Goal: Obtain resource: Obtain resource

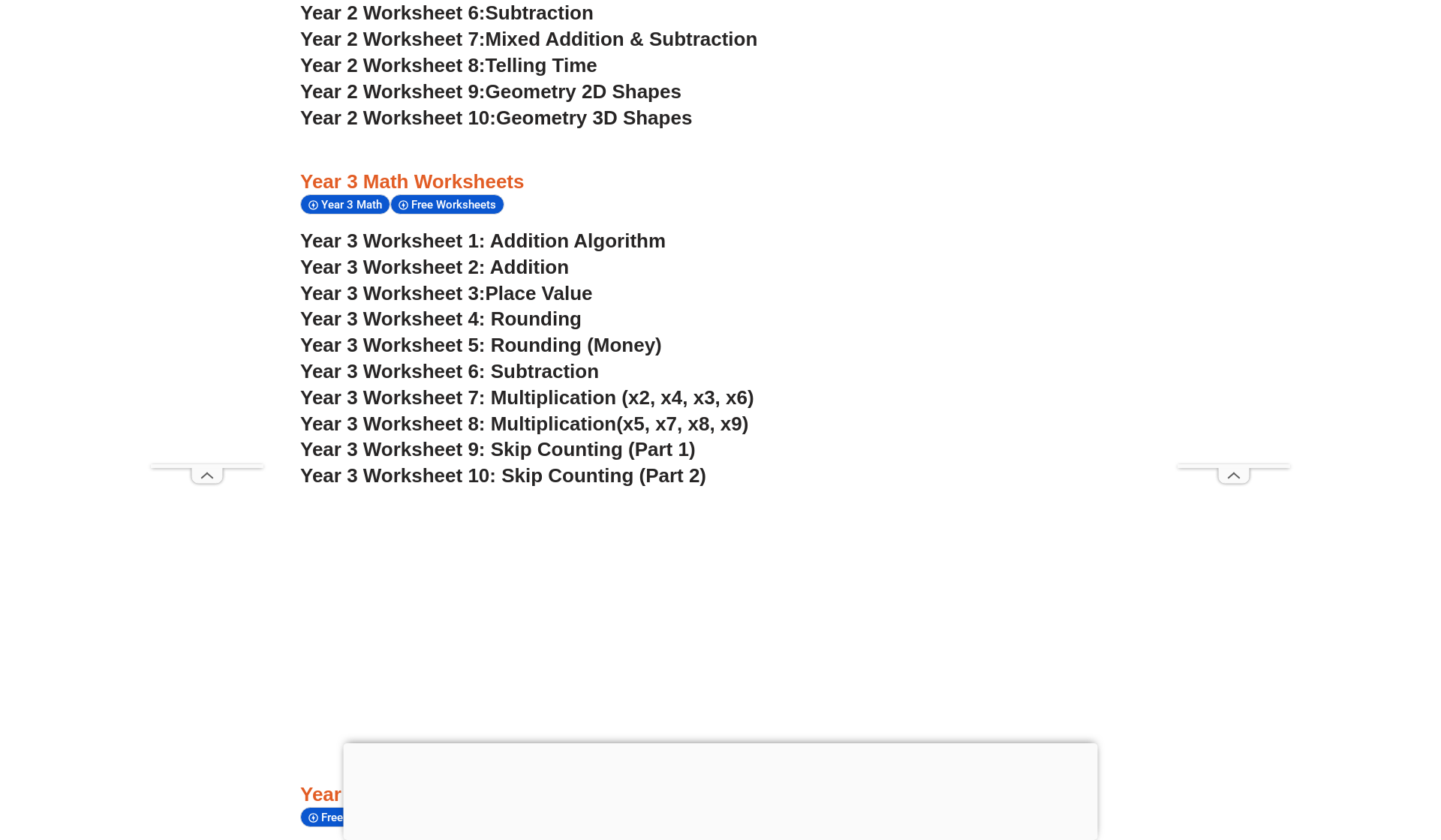
scroll to position [2152, 0]
click at [636, 228] on link "Year 3 Worksheet 1: Addition Algorithm" at bounding box center [483, 240] width 365 height 23
click at [547, 358] on span "Year 3 Worksheet 6: Subtraction" at bounding box center [449, 370] width 299 height 23
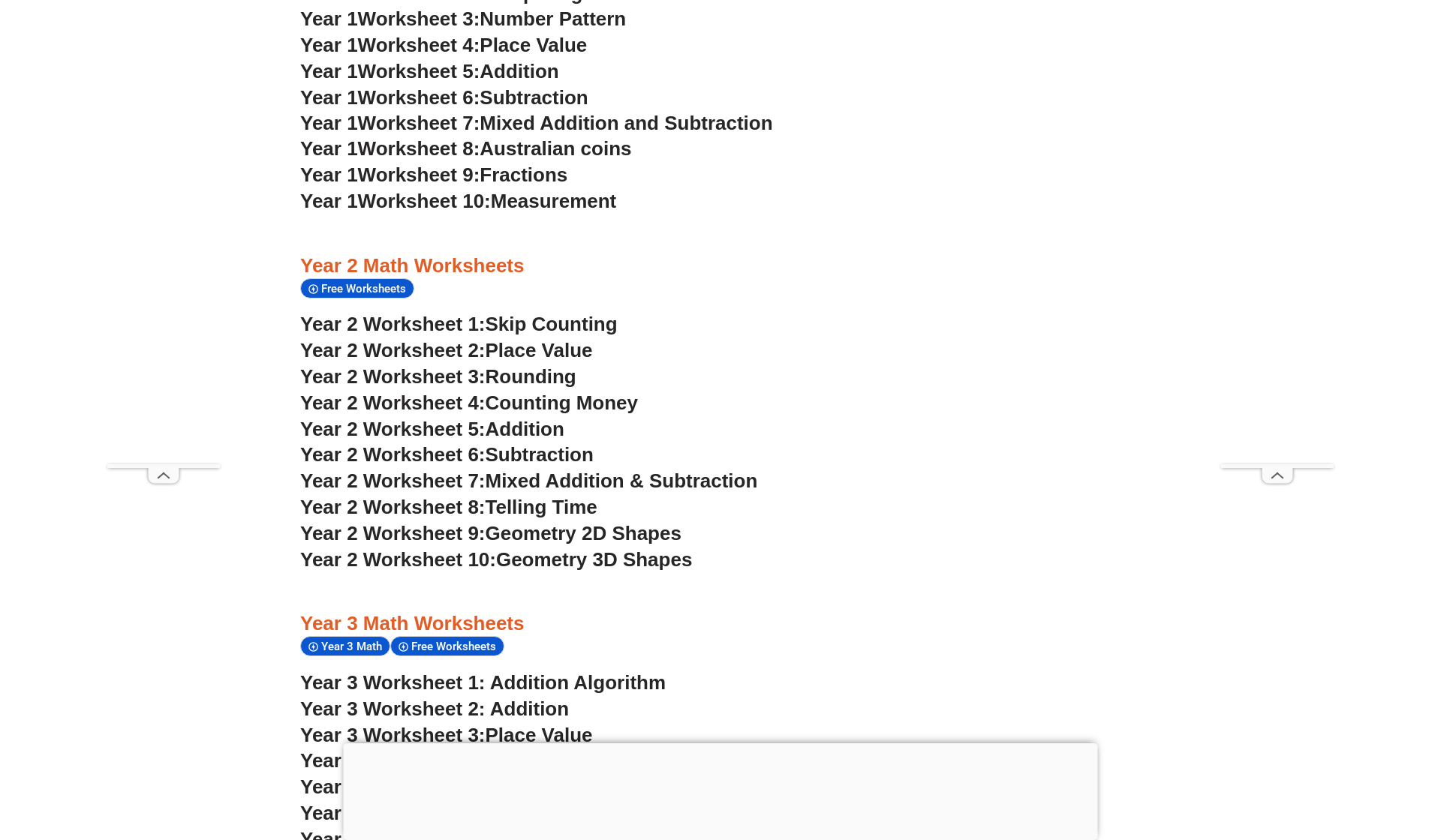
scroll to position [1723, 0]
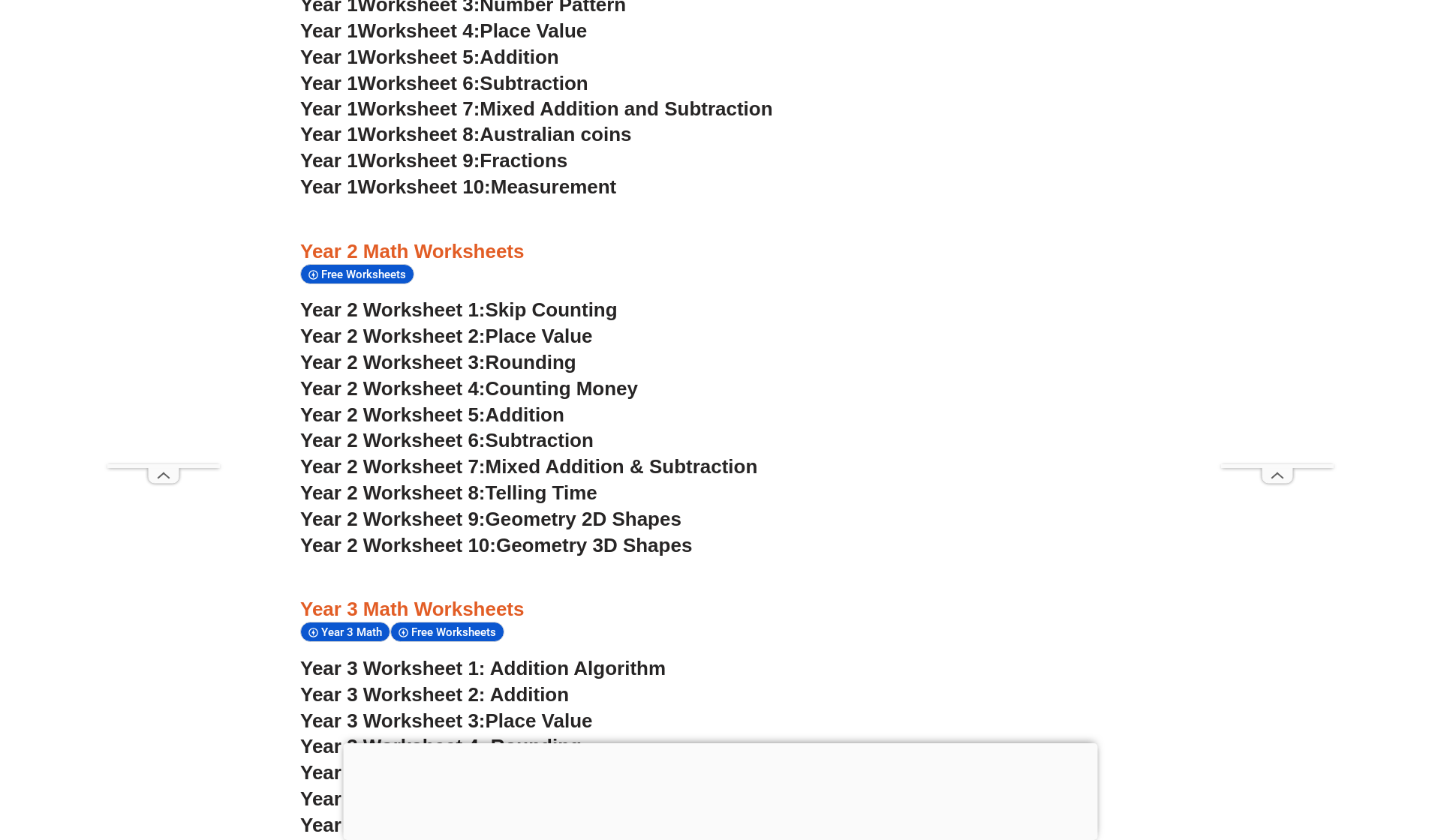
click at [792, 351] on h3 "Year 2 Worksheet 3: Rounding" at bounding box center [720, 363] width 840 height 25
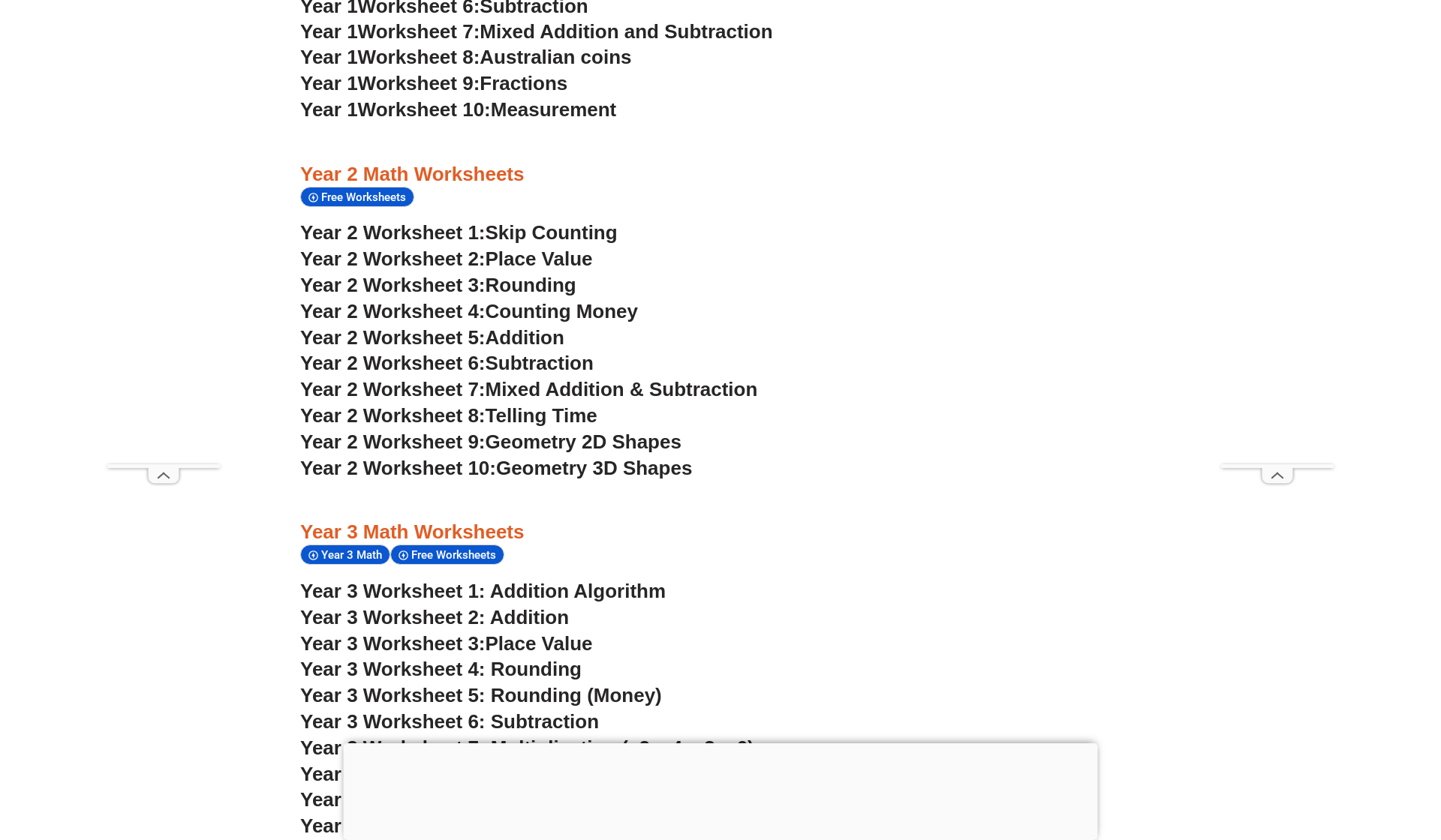
scroll to position [1821, 0]
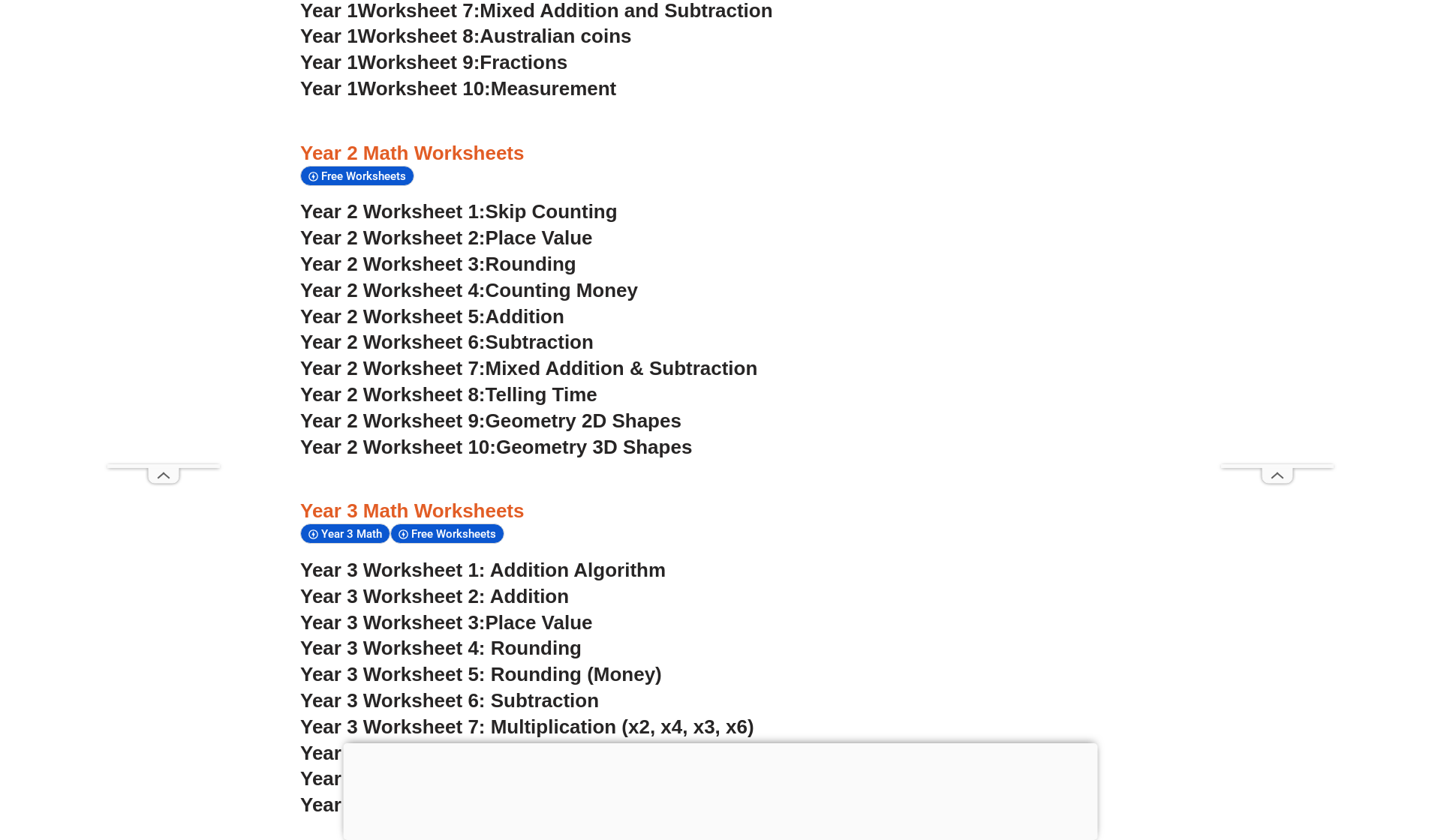
click at [543, 200] on span "Skip Counting" at bounding box center [551, 212] width 132 height 23
click at [560, 226] on span "Place Value" at bounding box center [539, 238] width 108 height 23
click at [535, 253] on span "Rounding" at bounding box center [531, 264] width 91 height 23
click at [528, 279] on span "Counting Money" at bounding box center [561, 290] width 153 height 23
click at [540, 305] on span "Addition" at bounding box center [525, 316] width 79 height 23
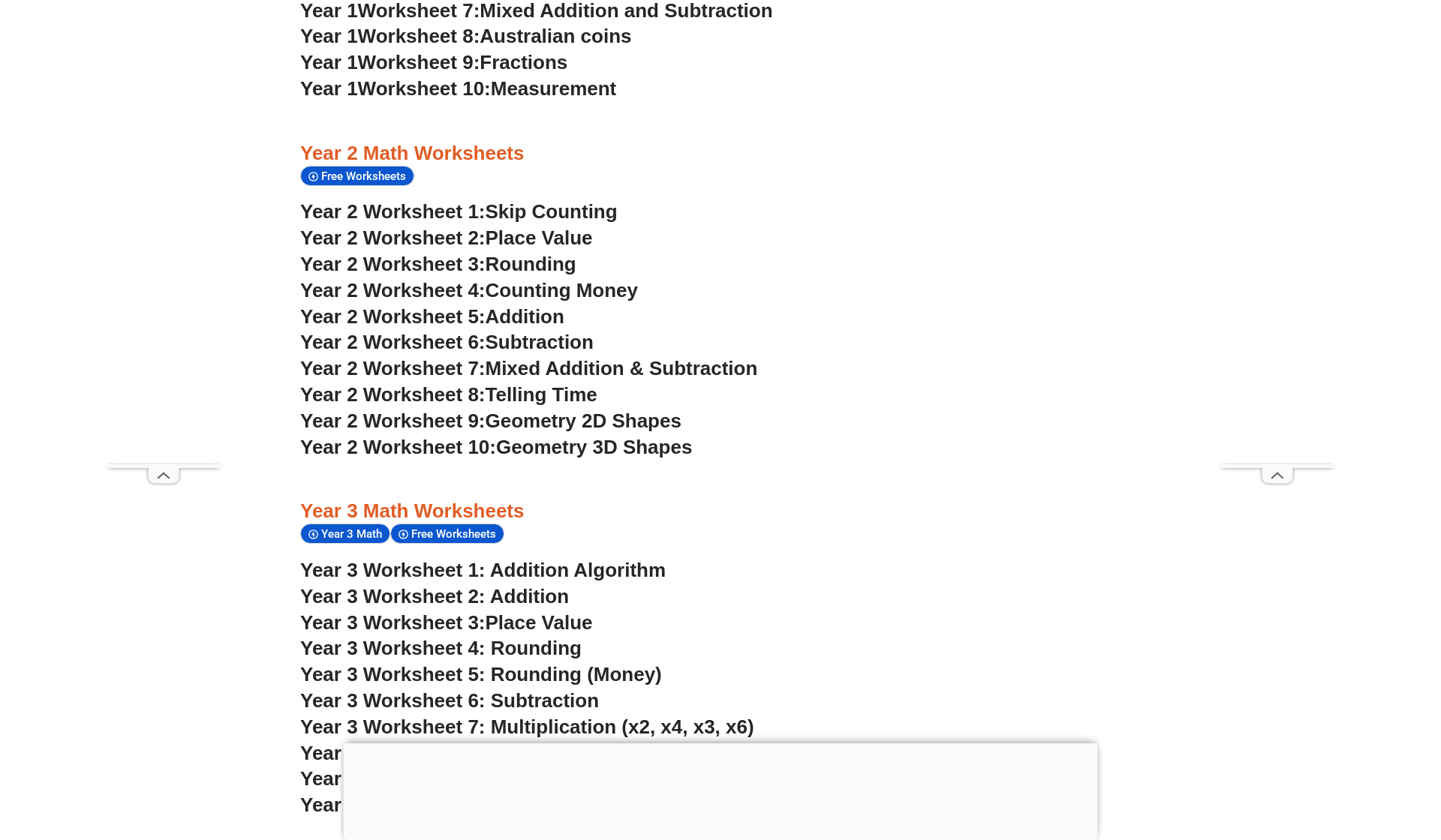
click at [553, 331] on span "Subtraction" at bounding box center [540, 343] width 108 height 23
click at [556, 358] on span "Mixed Addition & Subtraction" at bounding box center [622, 369] width 273 height 23
click at [549, 384] on span "Telling Time" at bounding box center [541, 395] width 112 height 23
click at [824, 383] on h3 "Year 2 Worksheet 8: Telling Time" at bounding box center [720, 395] width 840 height 25
click at [582, 384] on span "Telling Time" at bounding box center [541, 395] width 112 height 23
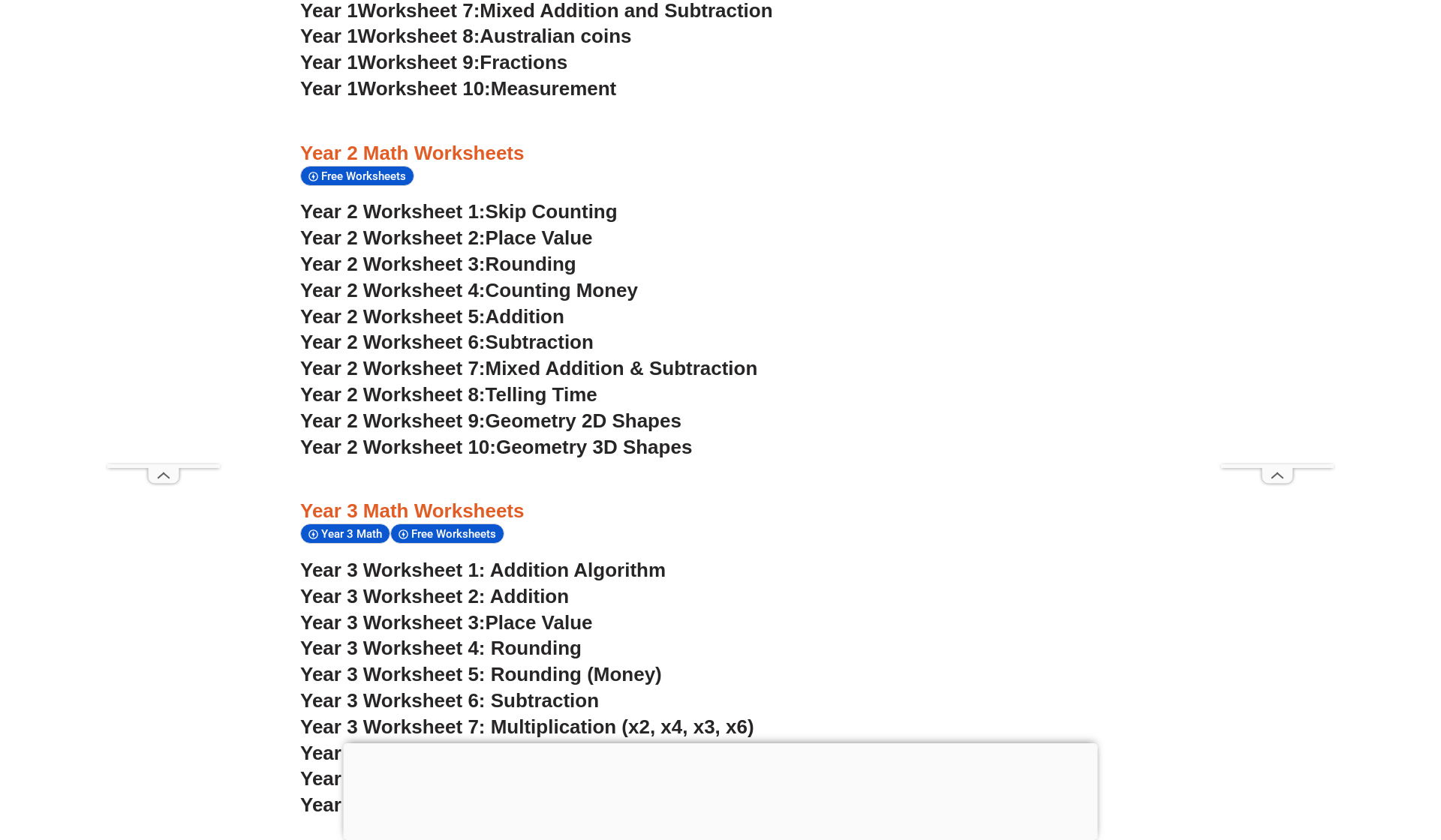
click at [522, 410] on span "Geometry 2D Shapes" at bounding box center [583, 421] width 196 height 23
click at [749, 435] on h3 "Year 2 Worksheet 10: Geometry 3D Shapes" at bounding box center [720, 448] width 840 height 25
click at [687, 436] on span "Geometry 3D Shapes" at bounding box center [594, 448] width 196 height 23
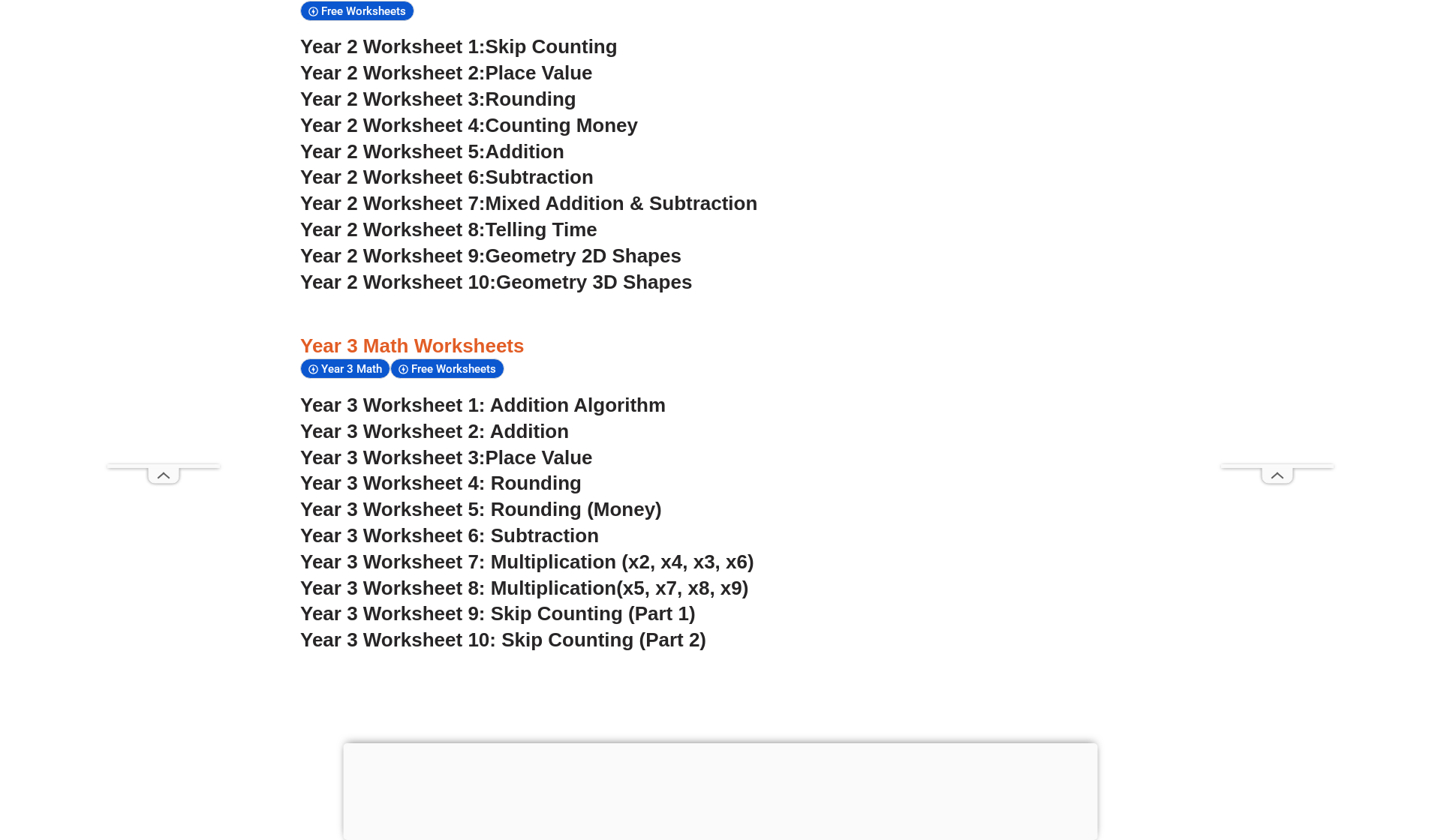
scroll to position [1991, 0]
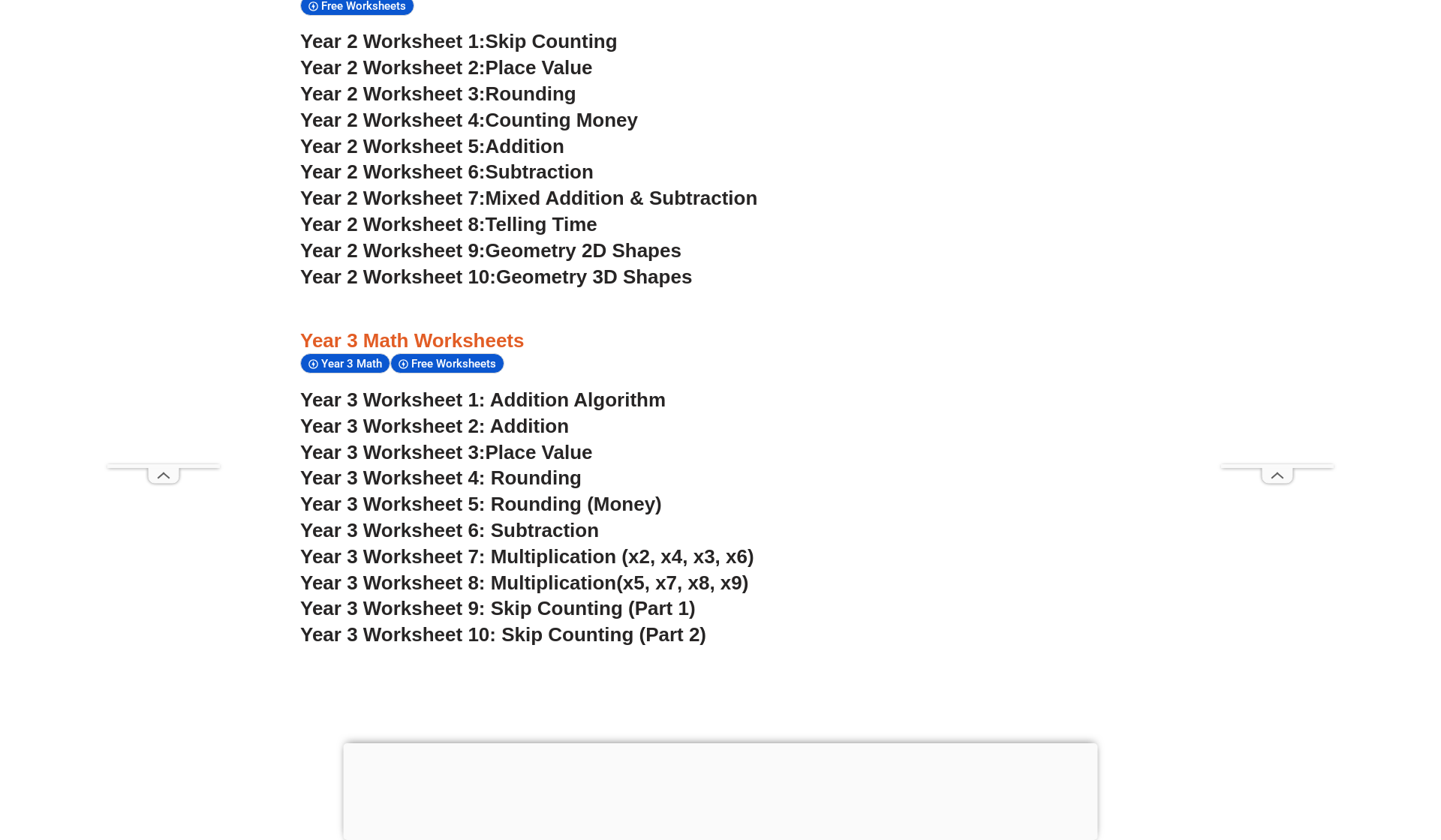
click at [533, 415] on link "Year 3 Worksheet 2: Addition" at bounding box center [434, 427] width 268 height 23
click at [564, 441] on span "Place Value" at bounding box center [539, 453] width 108 height 23
click at [547, 441] on span "Place Value" at bounding box center [539, 453] width 108 height 23
click at [499, 467] on span "Year 3 Worksheet 4: Rounding" at bounding box center [441, 478] width 282 height 23
click at [566, 493] on span "Year 3 Worksheet 5: Rounding (Money)" at bounding box center [481, 504] width 362 height 23
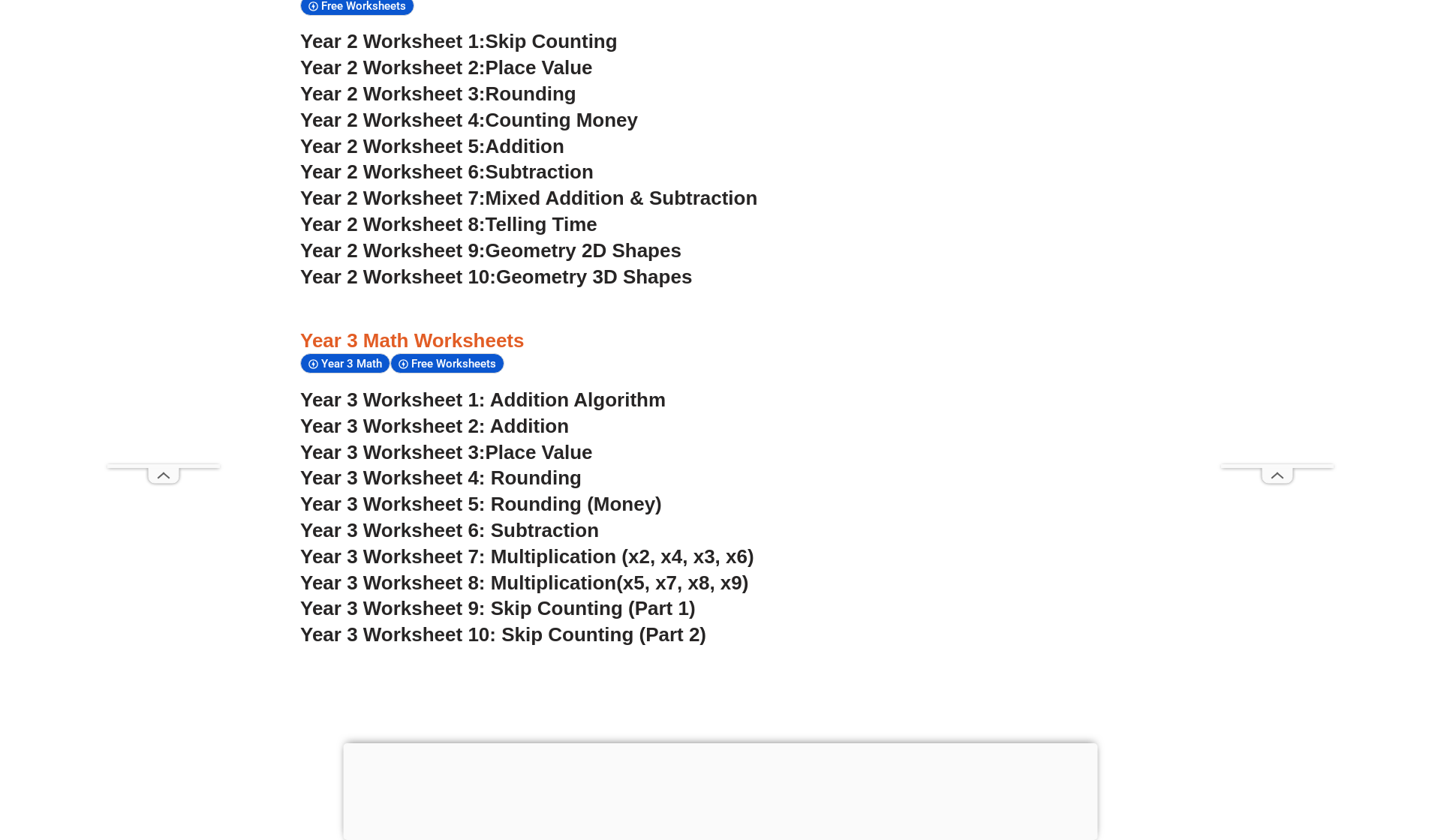
click at [535, 519] on span "Year 3 Worksheet 6: Subtraction" at bounding box center [449, 531] width 299 height 23
click at [784, 441] on h3 "Year 3 Worksheet 3: Place Value" at bounding box center [720, 453] width 840 height 25
click at [714, 545] on span "Year 3 Worksheet 7: Multiplication (x2, x4, x3, x6)" at bounding box center [526, 557] width 454 height 23
click at [629, 572] on span "(x5, x7, x8, x9)" at bounding box center [682, 583] width 132 height 23
click at [544, 597] on span "Year 3 Worksheet 9: Skip Counting (Part 1)" at bounding box center [498, 608] width 395 height 23
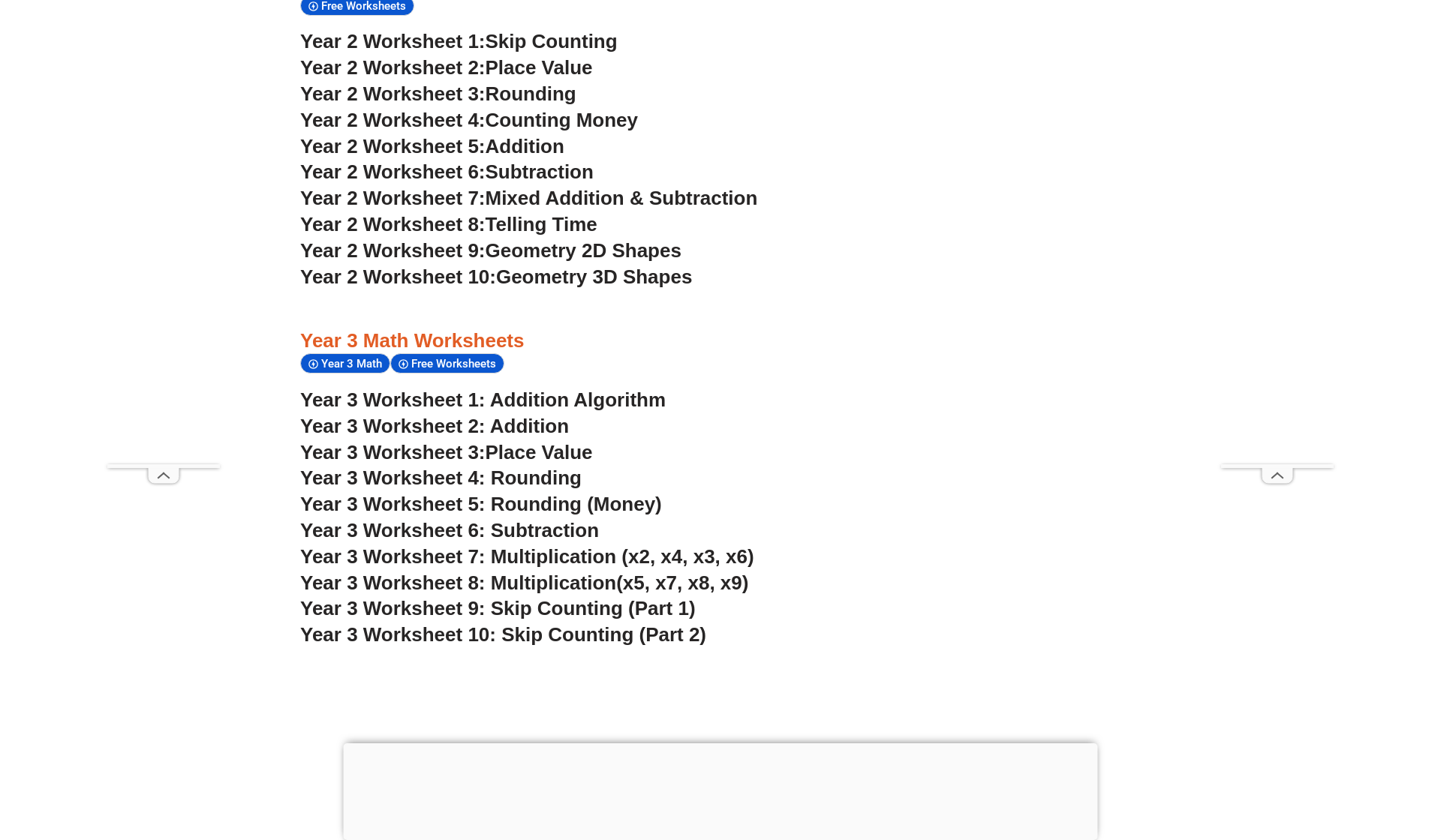
click at [610, 623] on span "Year 3 Worksheet 10: Skip Counting (Part 2)" at bounding box center [503, 635] width 406 height 23
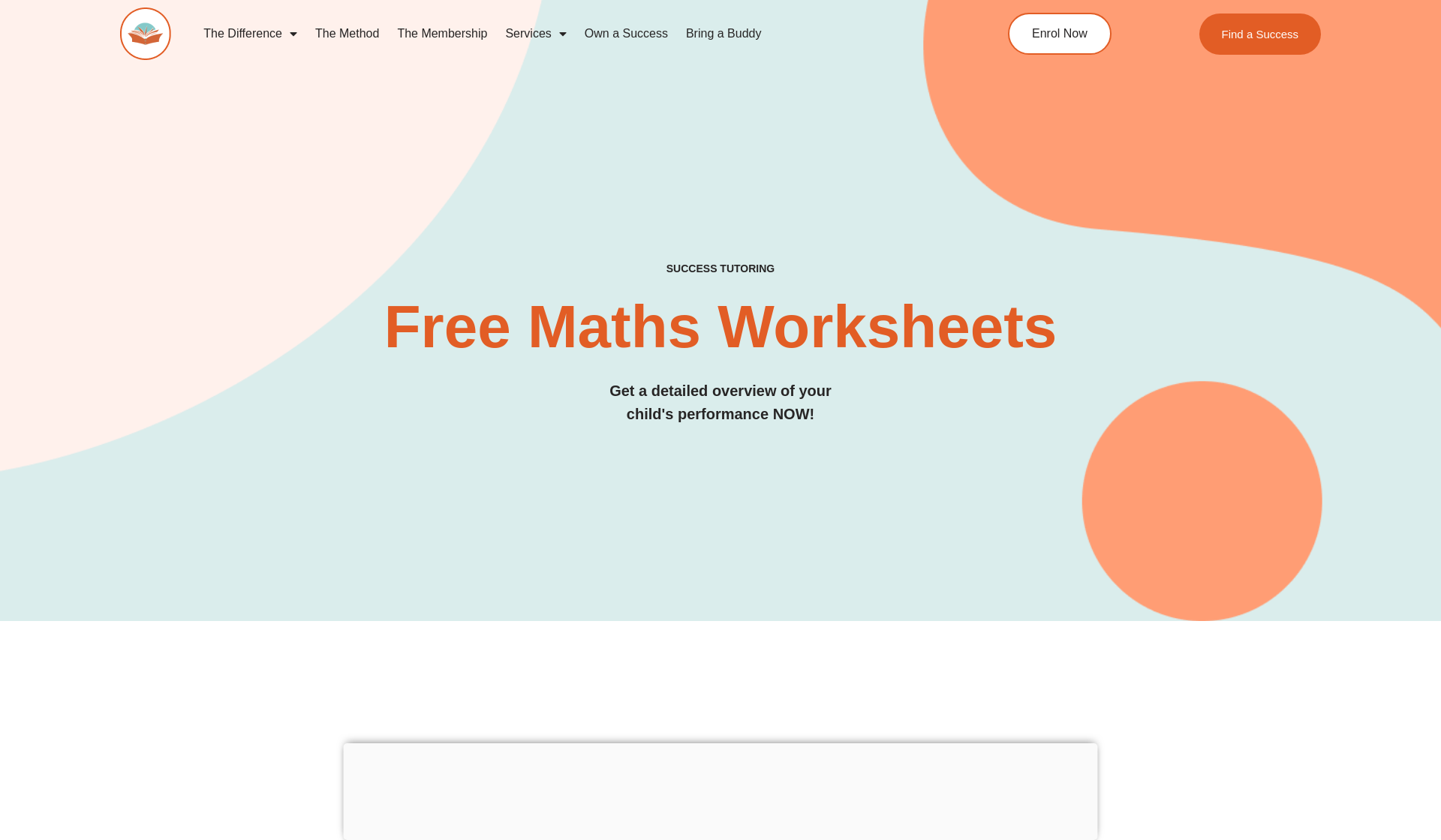
scroll to position [0, 0]
